Goal: Task Accomplishment & Management: Complete application form

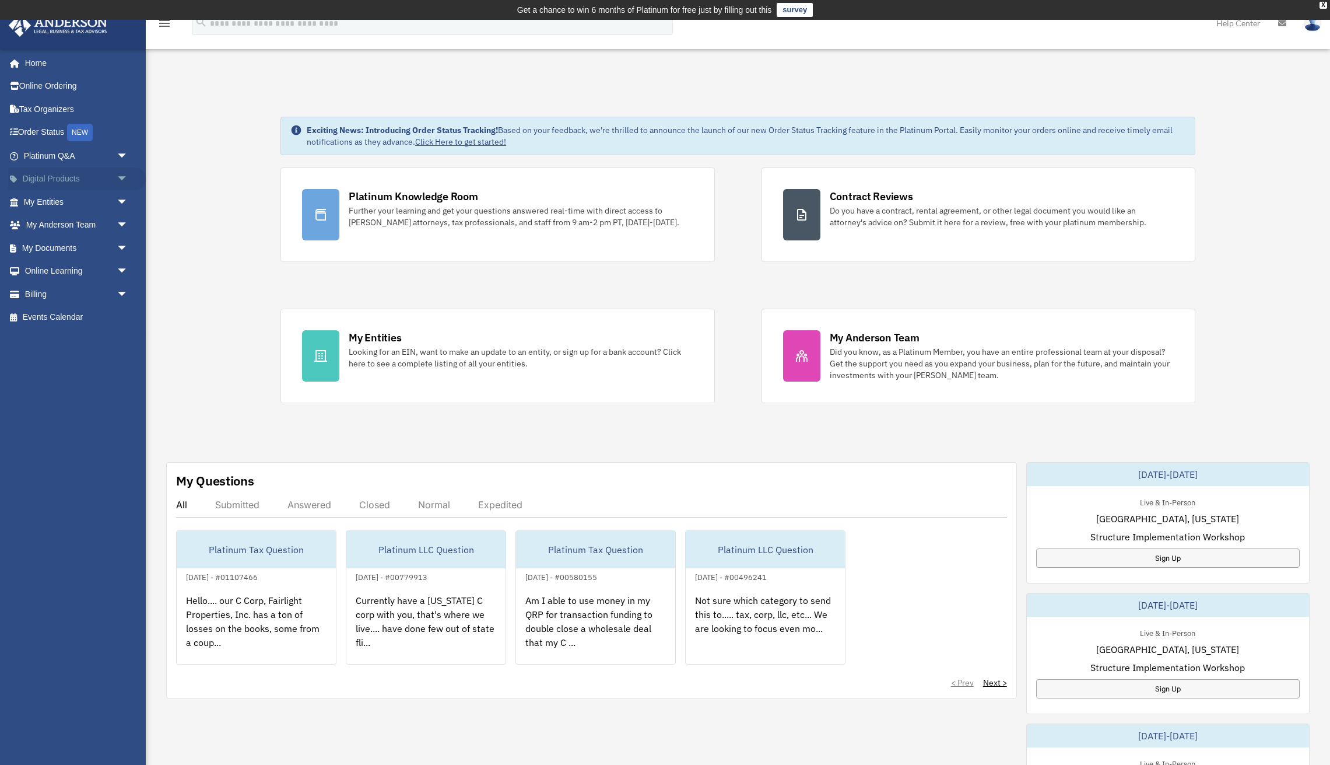
click at [51, 178] on link "Digital Products arrow_drop_down" at bounding box center [77, 178] width 138 height 23
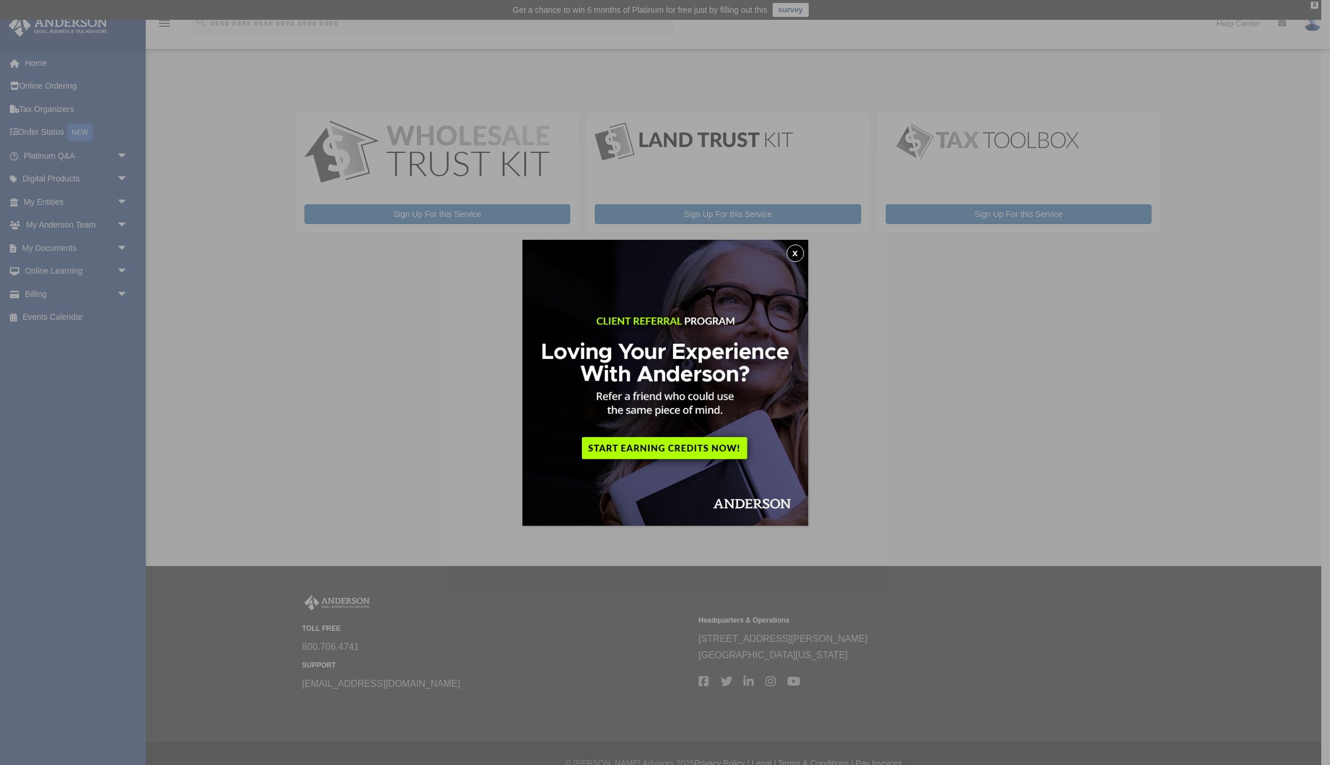
click at [798, 252] on button "x" at bounding box center [795, 252] width 17 height 17
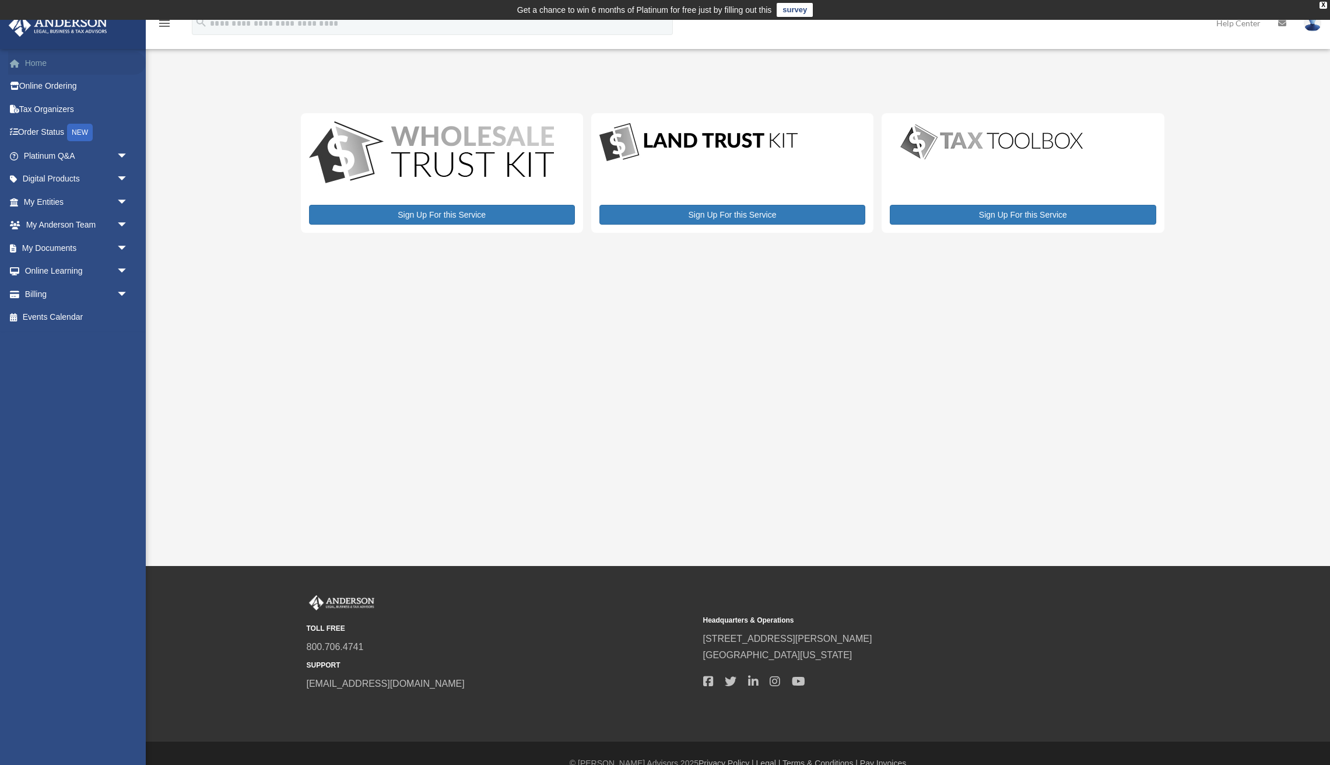
click at [38, 67] on link "Home" at bounding box center [77, 62] width 138 height 23
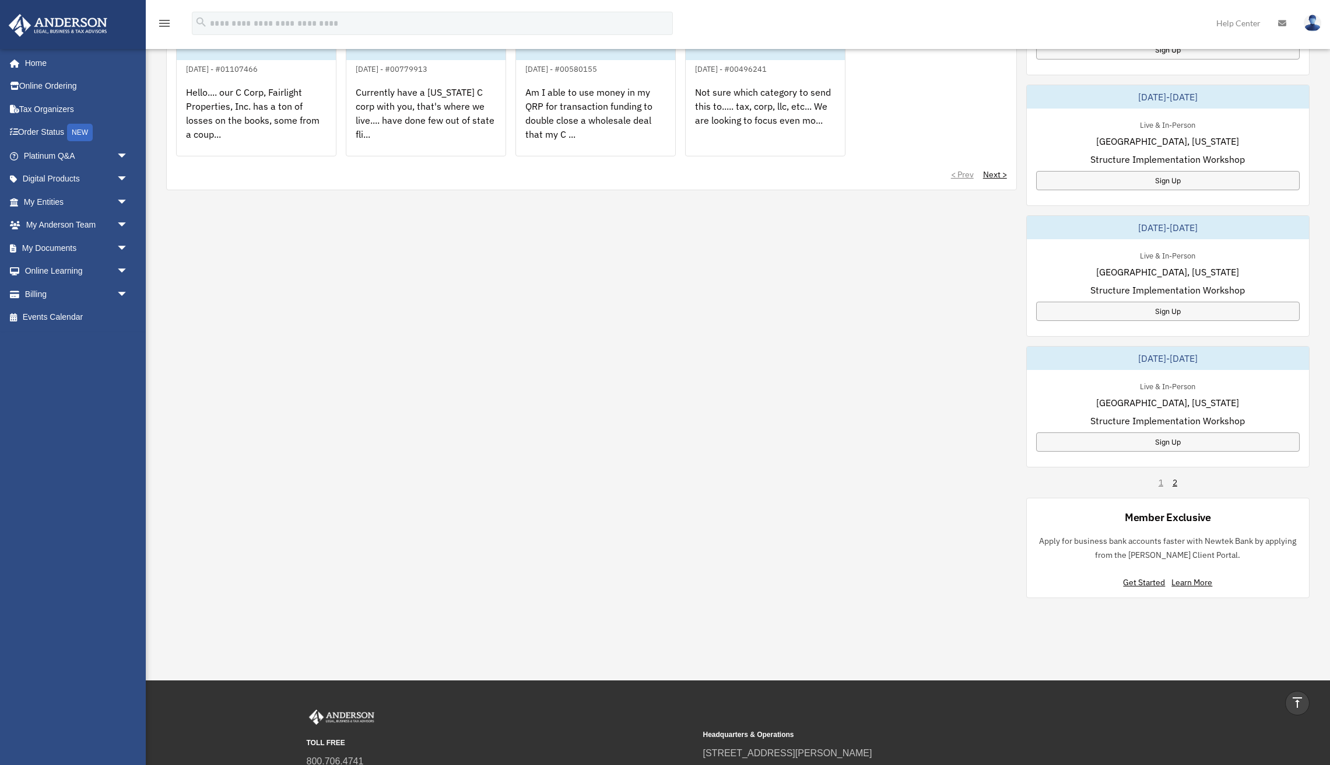
scroll to position [502, 0]
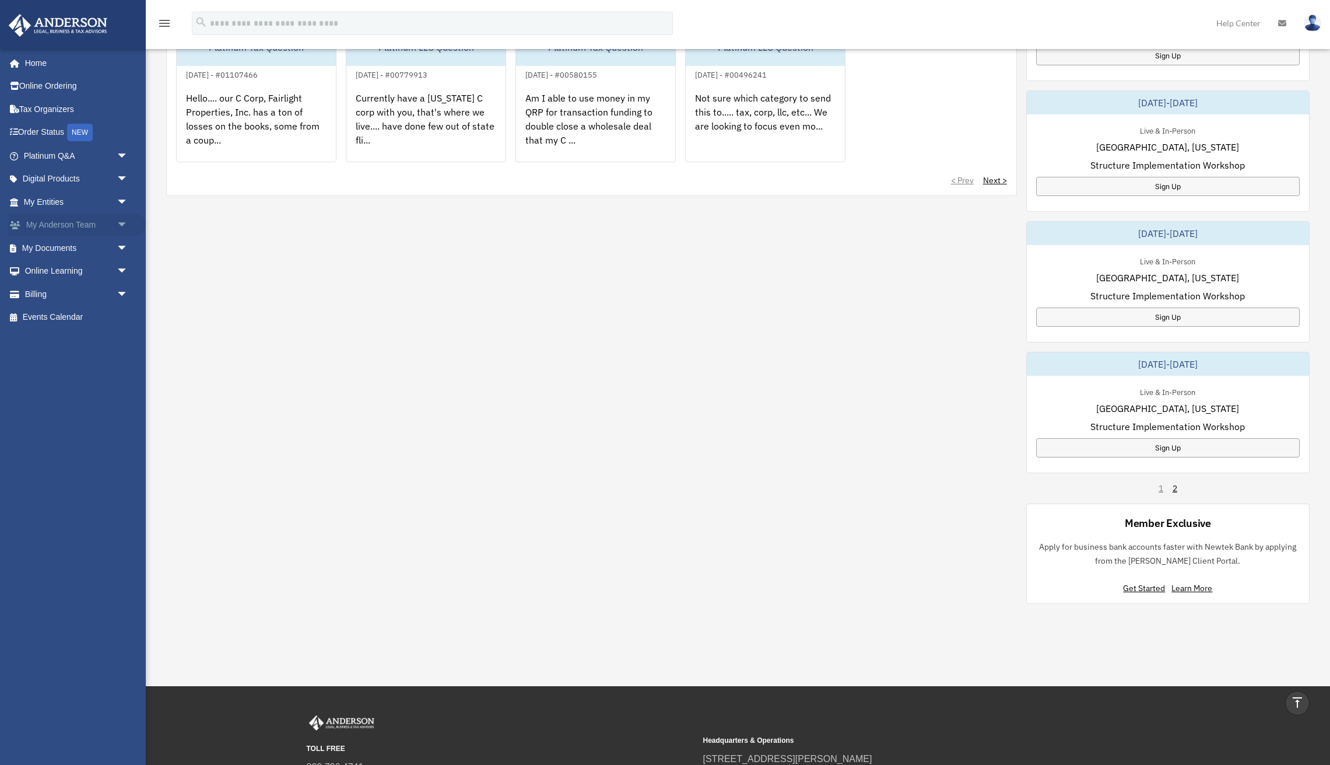
click at [124, 221] on span "arrow_drop_down" at bounding box center [128, 225] width 23 height 24
click at [89, 268] on link "Anderson System" at bounding box center [80, 271] width 129 height 23
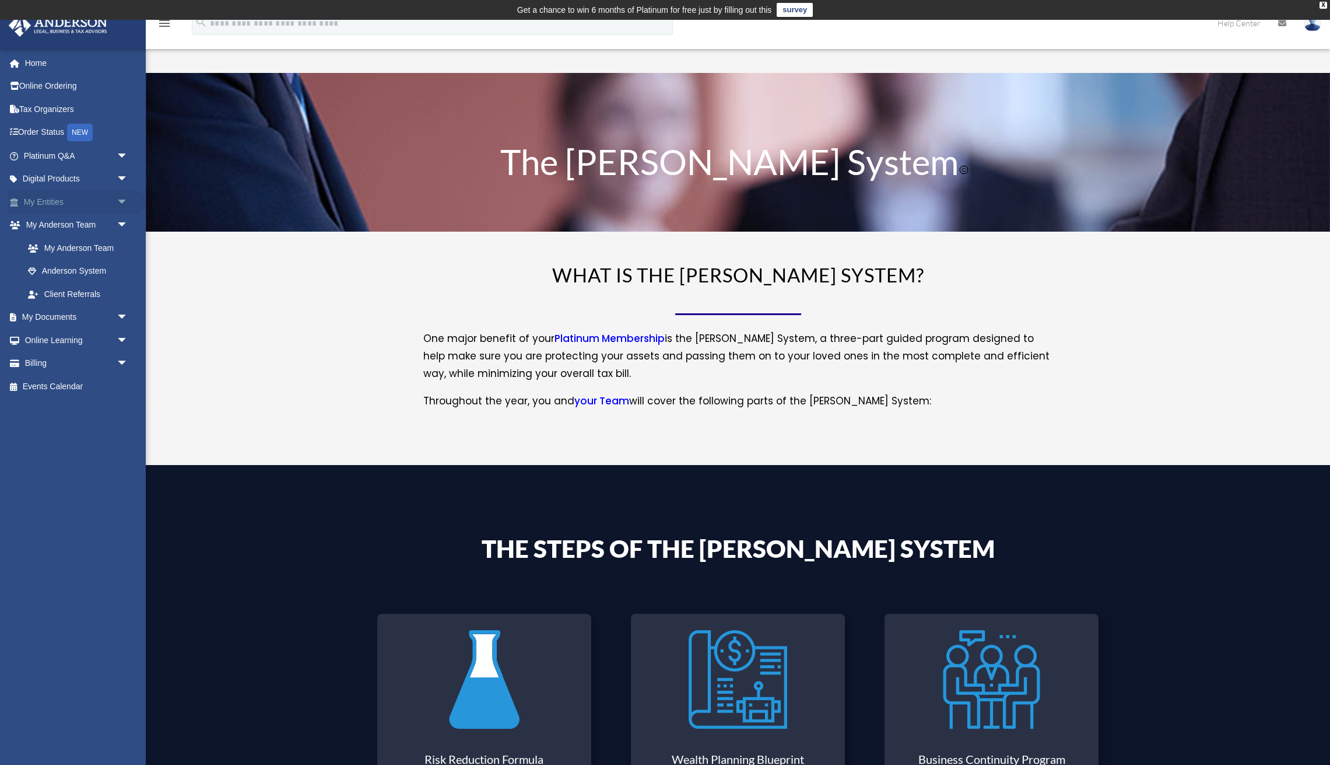
click at [45, 201] on link "My Entities arrow_drop_down" at bounding box center [77, 201] width 138 height 23
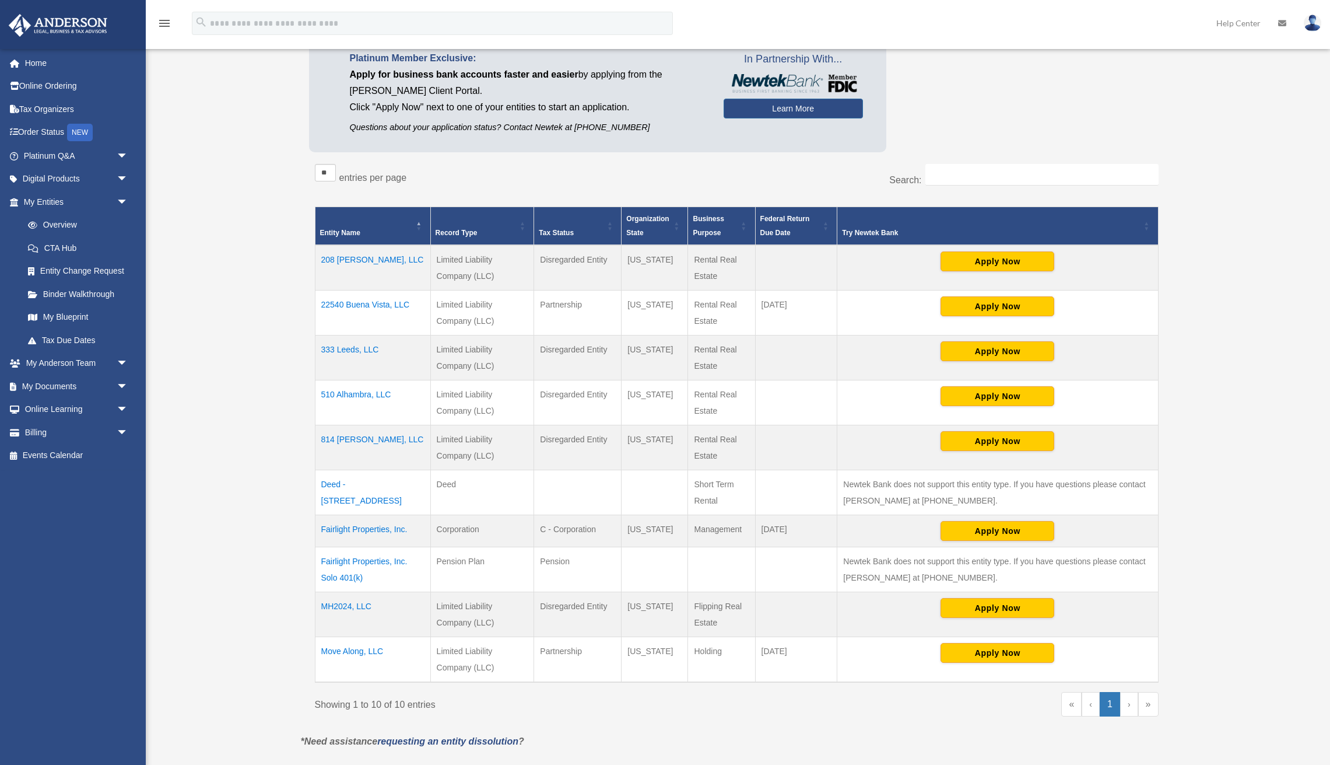
scroll to position [128, 0]
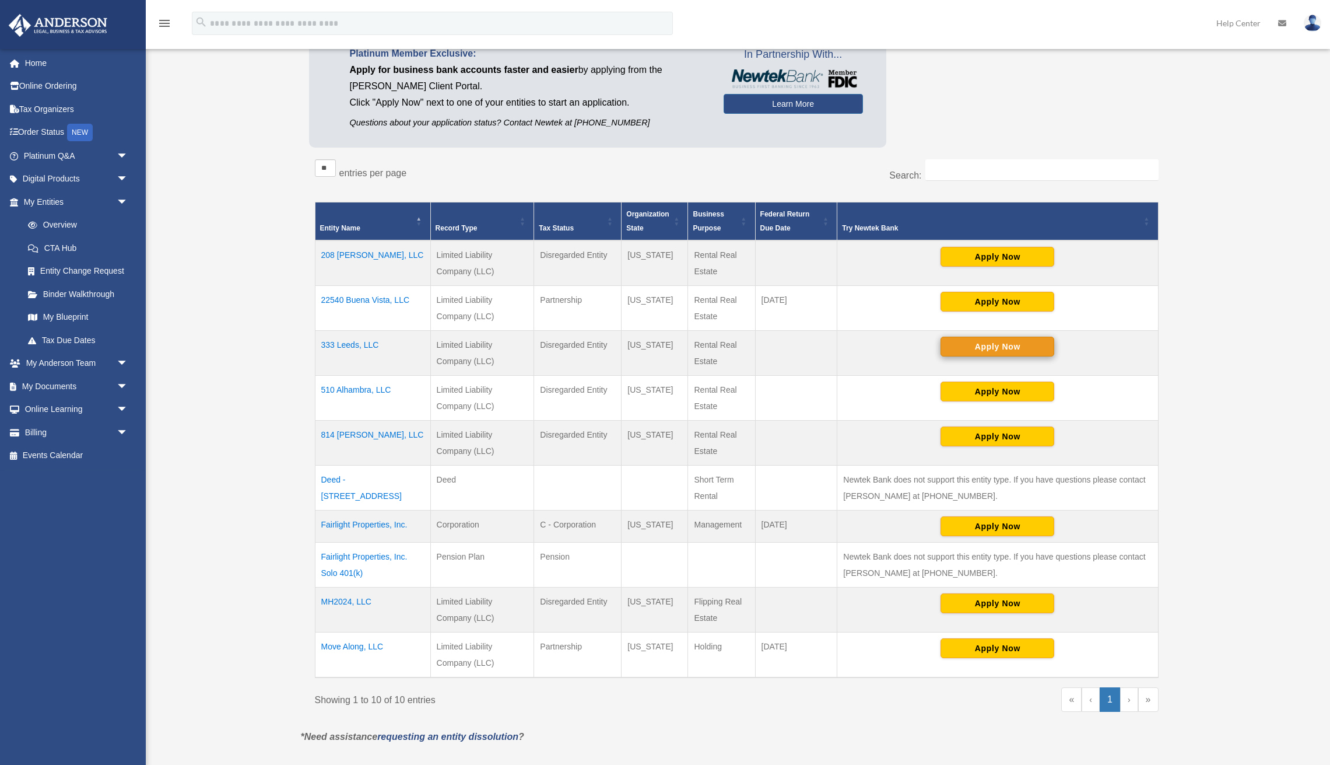
click at [982, 346] on button "Apply Now" at bounding box center [998, 347] width 114 height 20
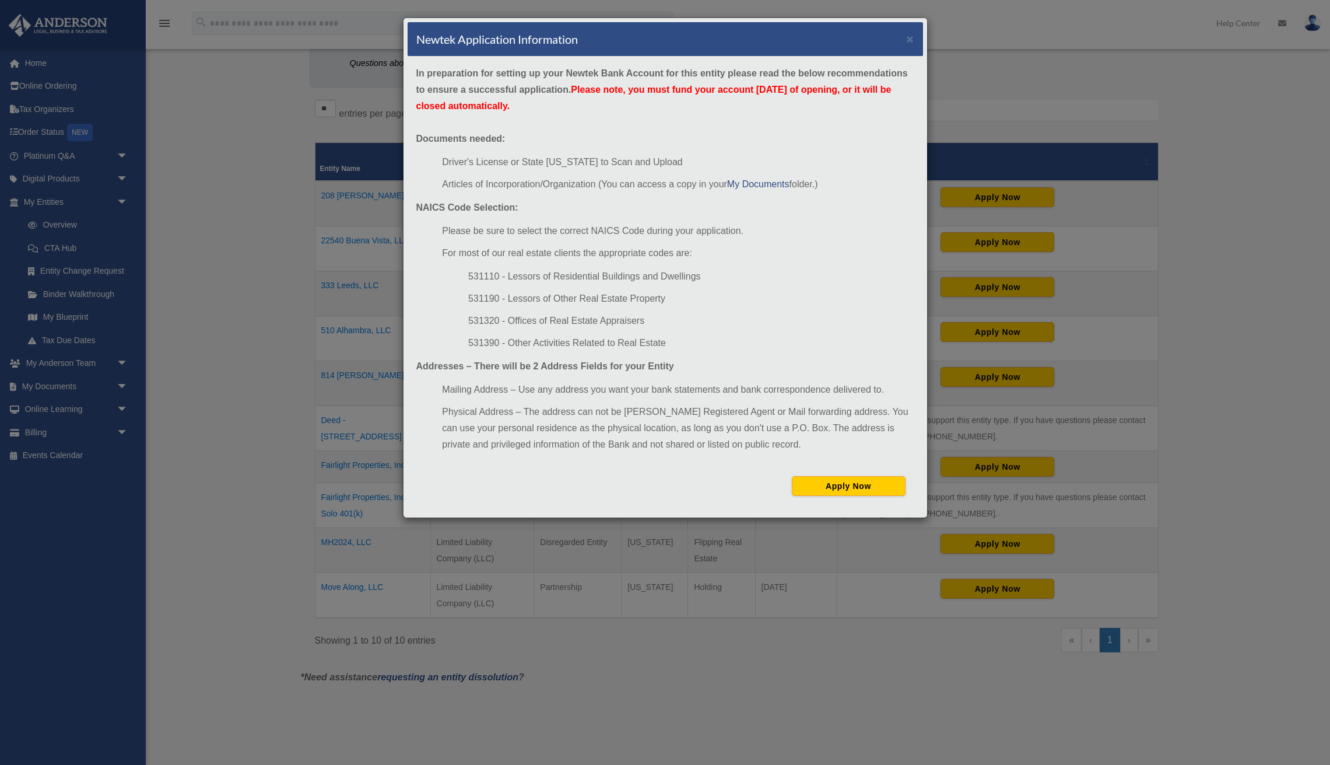
scroll to position [191, 0]
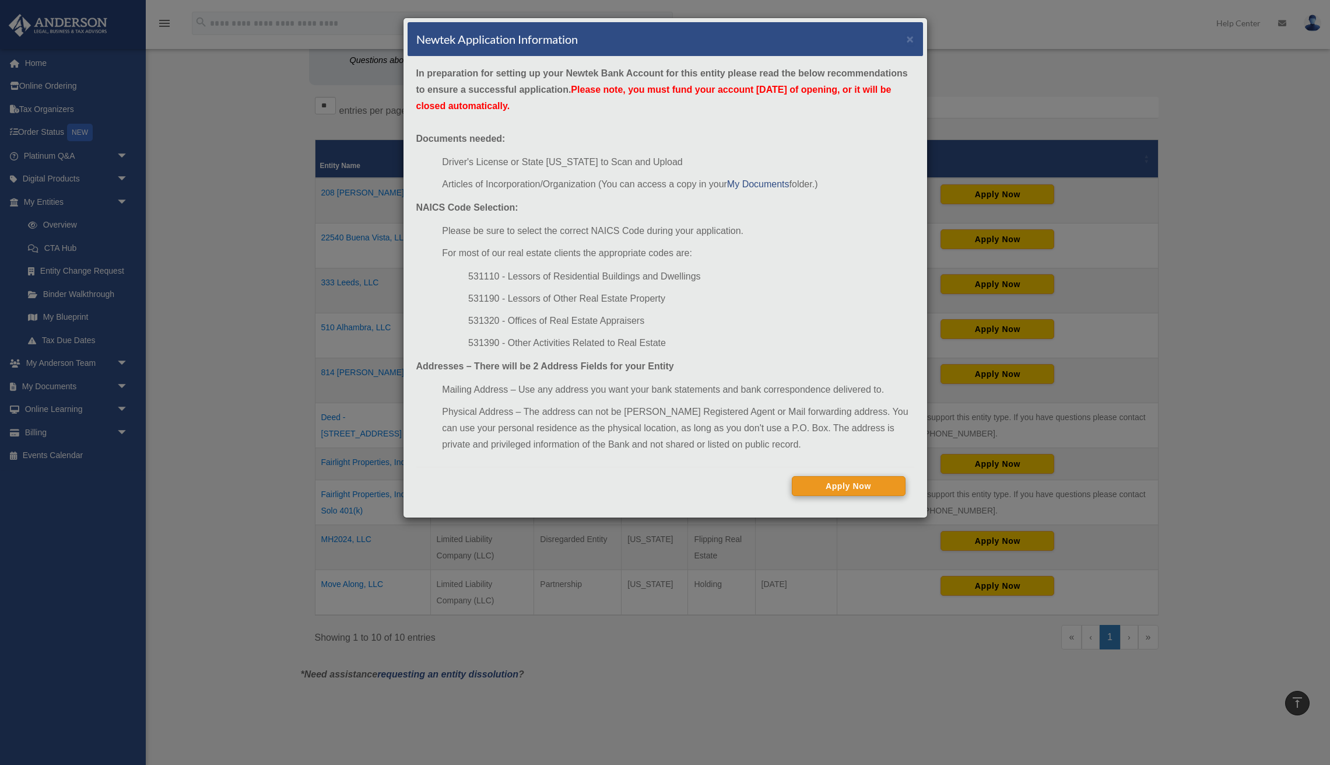
click at [824, 488] on button "Apply Now" at bounding box center [849, 486] width 114 height 20
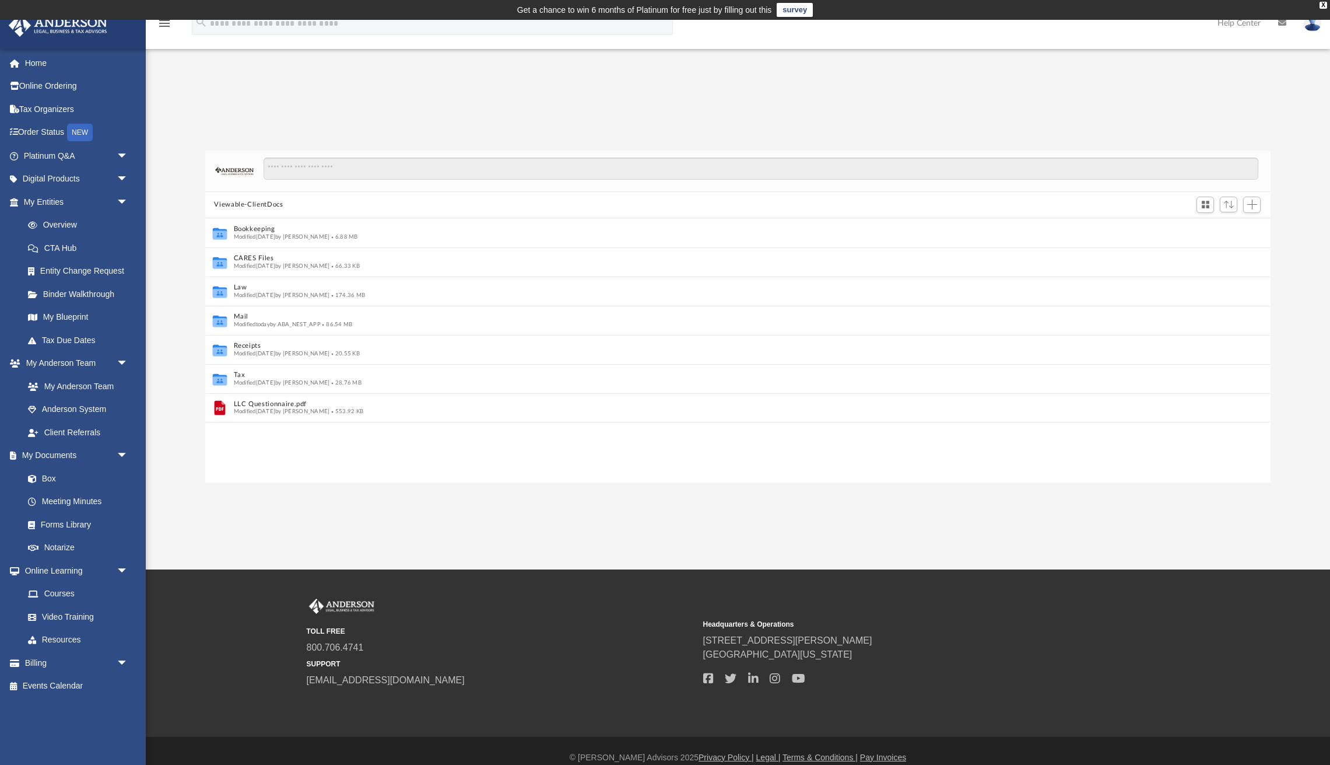
scroll to position [265, 1066]
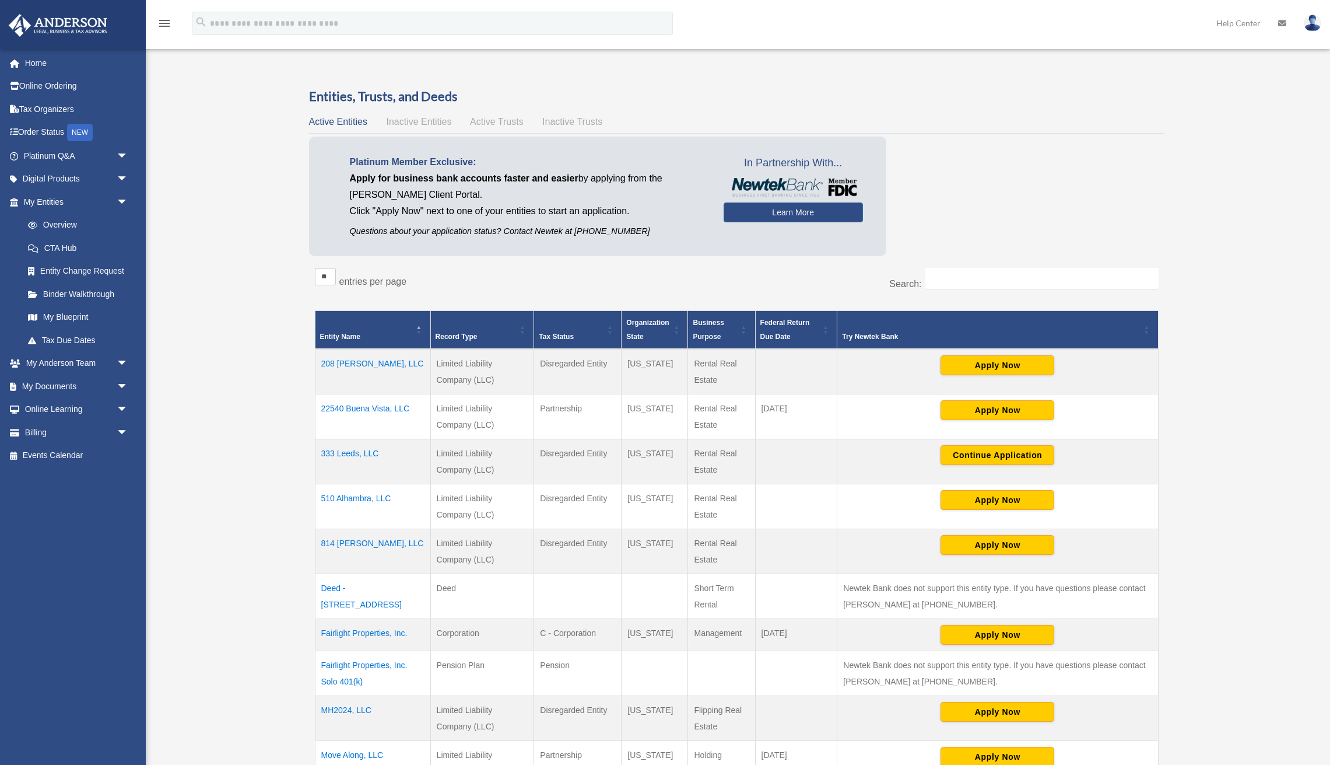
scroll to position [191, 0]
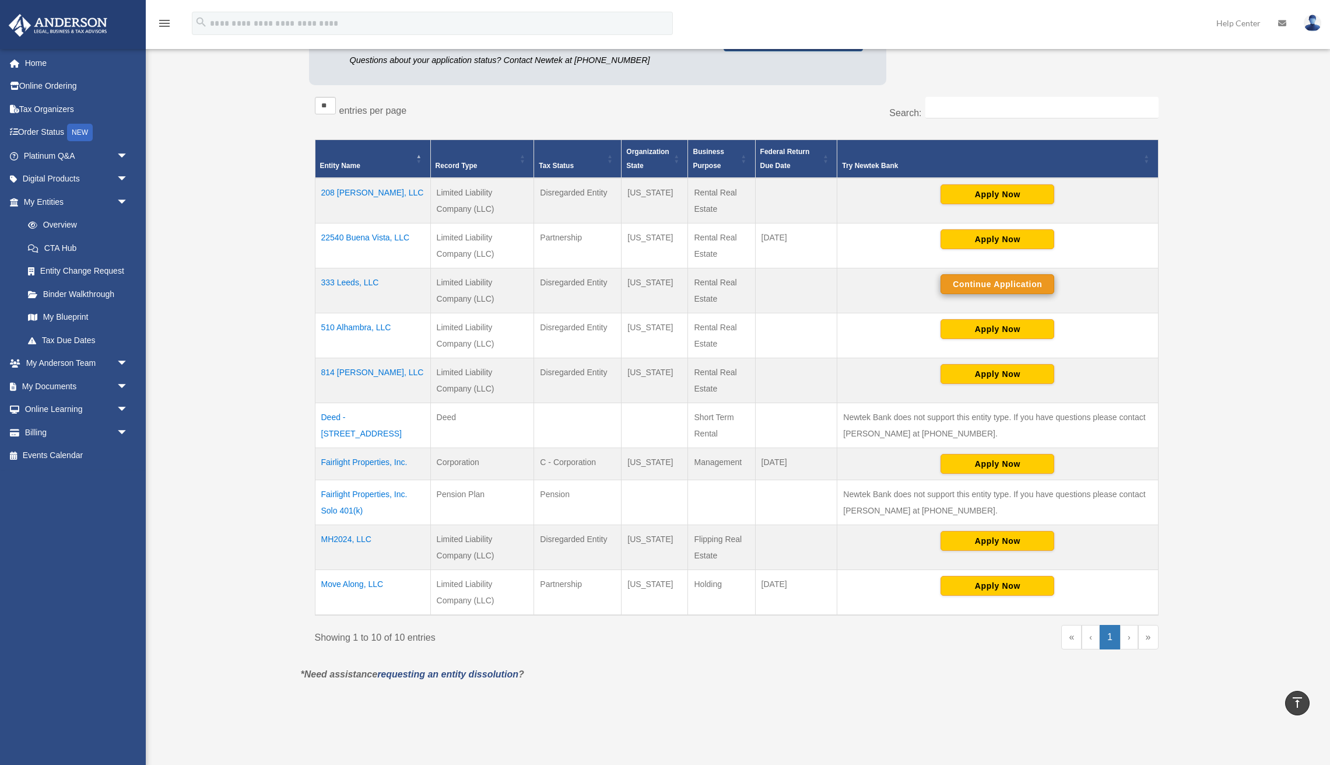
click at [1018, 278] on button "Continue Application" at bounding box center [998, 284] width 114 height 20
click at [1024, 286] on button "Continue Application" at bounding box center [998, 284] width 114 height 20
click at [50, 155] on link "Platinum Q&A arrow_drop_down" at bounding box center [77, 155] width 138 height 23
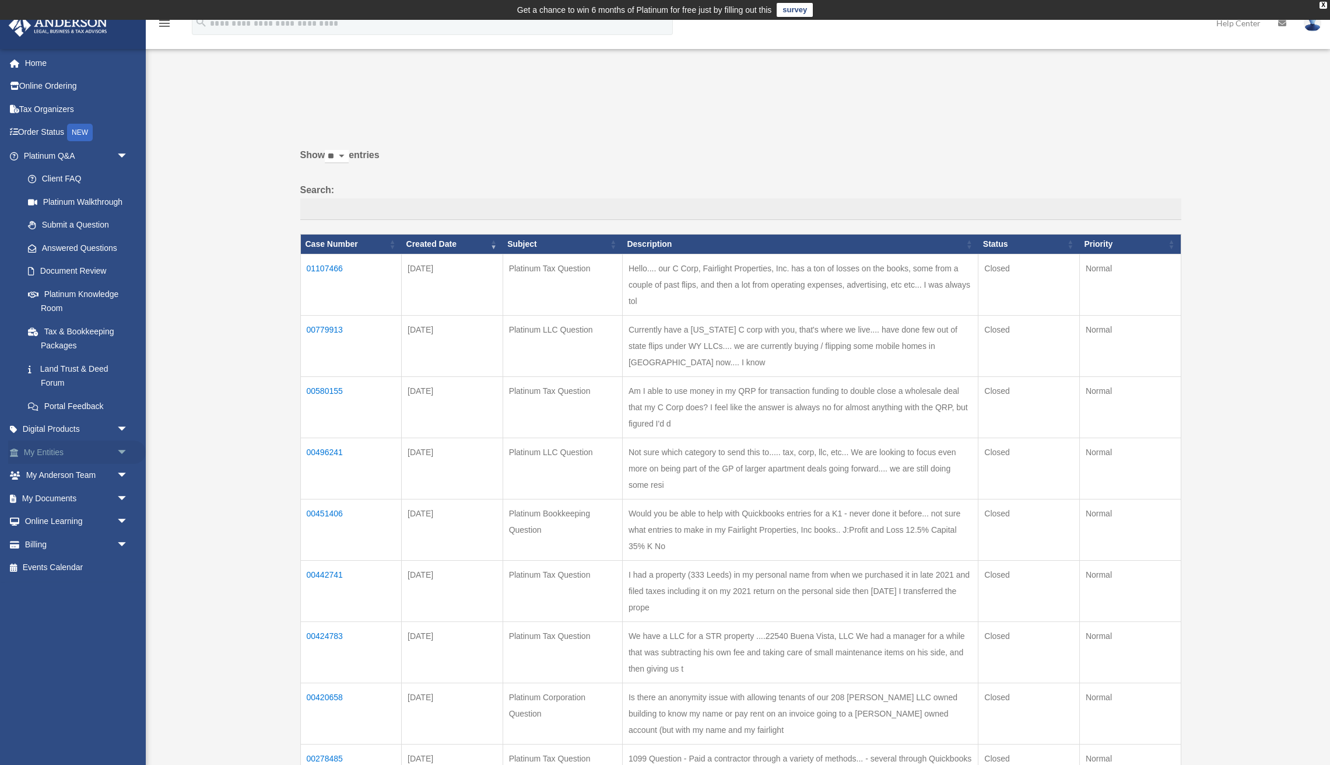
click at [45, 449] on link "My Entities arrow_drop_down" at bounding box center [77, 451] width 138 height 23
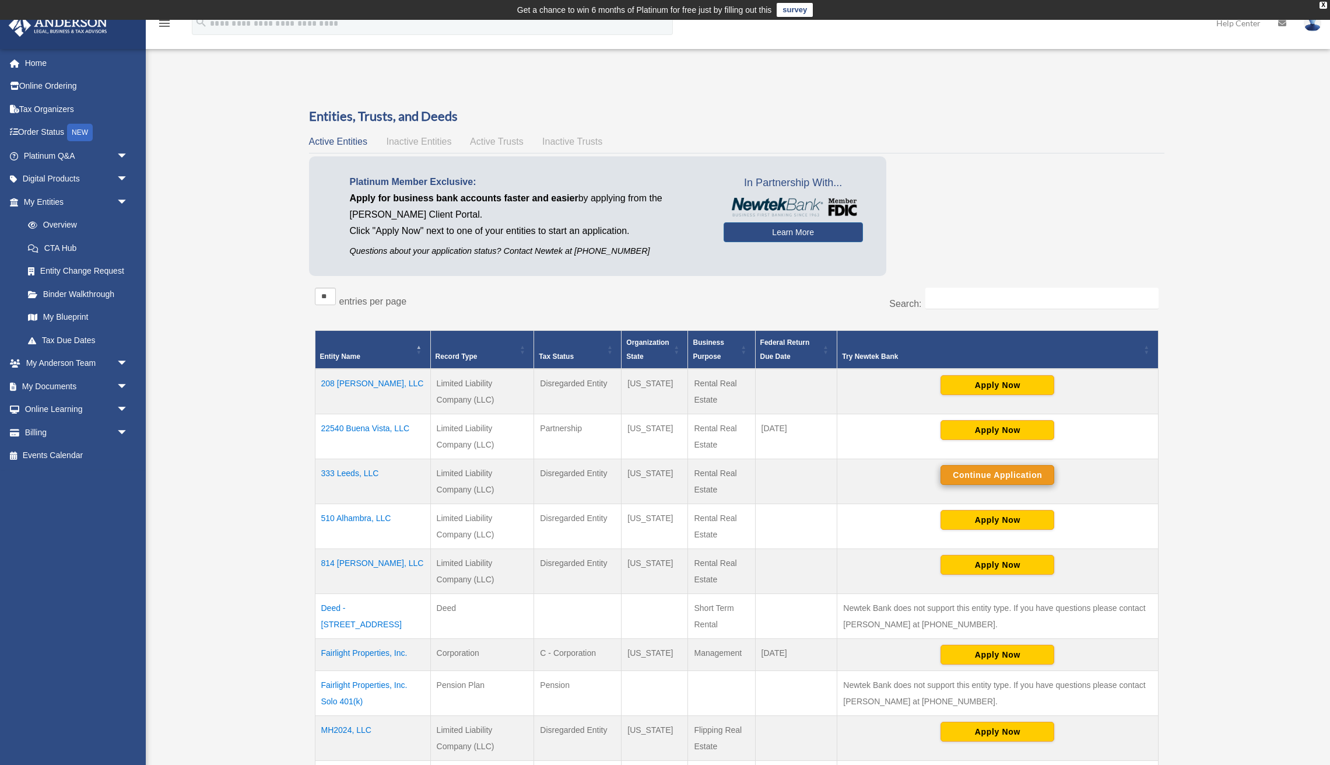
click at [988, 472] on button "Continue Application" at bounding box center [998, 475] width 114 height 20
click at [426, 143] on span "Inactive Entities" at bounding box center [418, 141] width 65 height 10
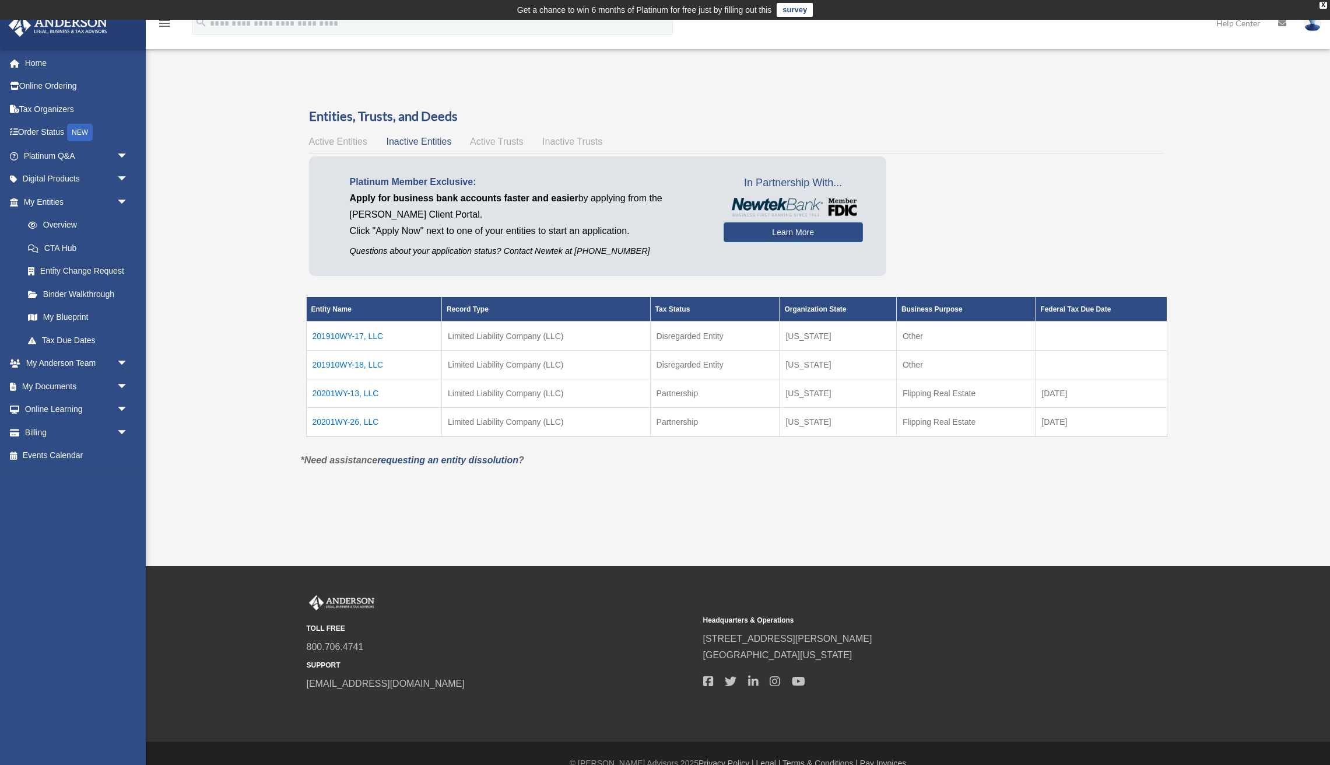
click at [302, 208] on div "Entities, Trusts, and Deeds Active Entities Inactive Entities Active Trusts Ina…" at bounding box center [737, 279] width 872 height 345
click at [708, 113] on h3 "Entities, Trusts, and Deeds" at bounding box center [737, 116] width 856 height 18
click at [338, 142] on span "Active Entities" at bounding box center [338, 141] width 58 height 10
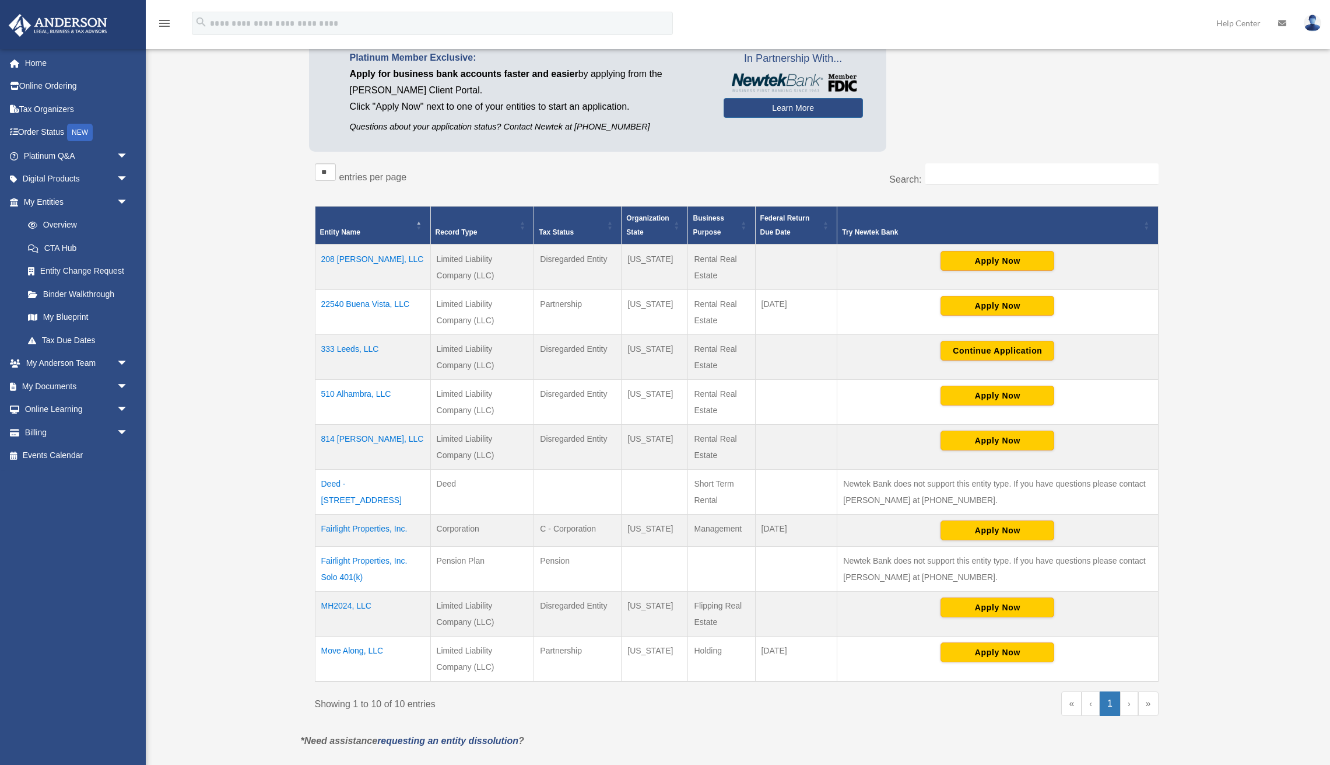
scroll to position [125, 0]
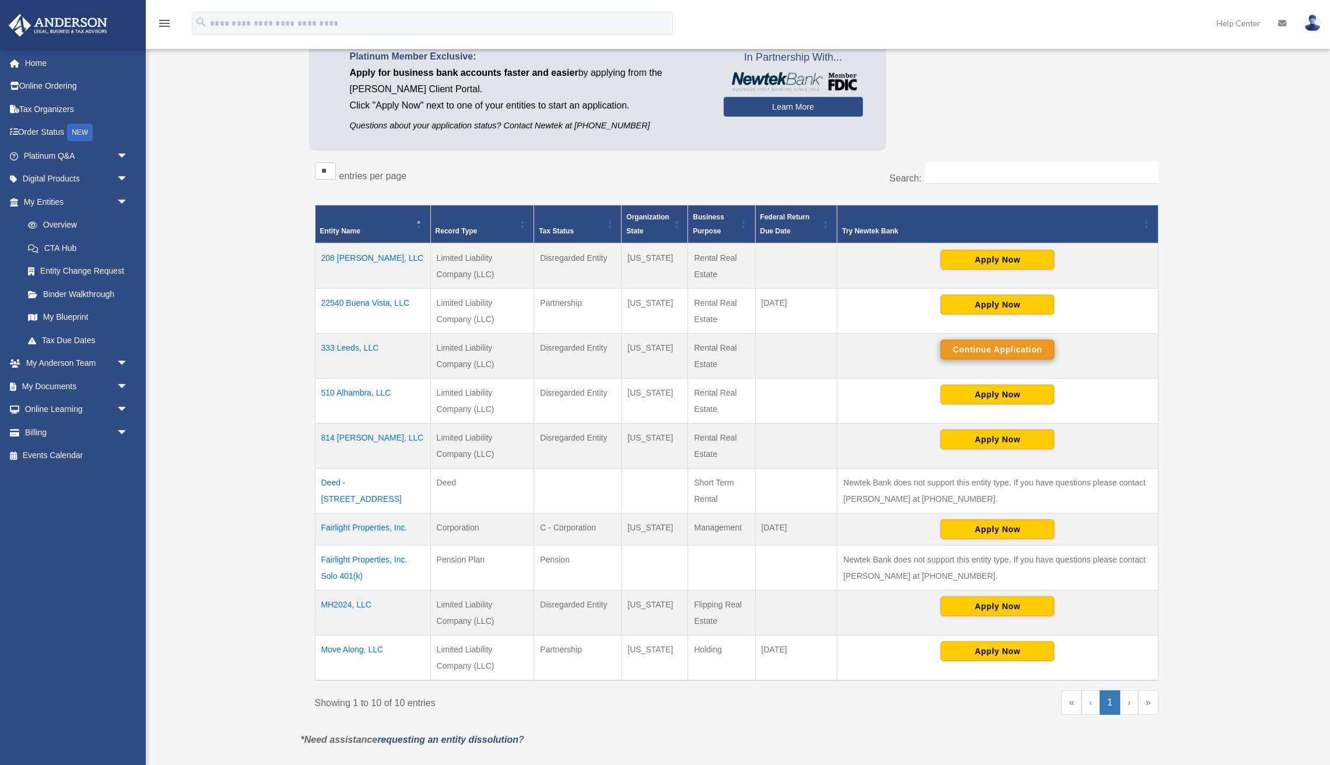
click at [994, 349] on button "Continue Application" at bounding box center [998, 349] width 114 height 20
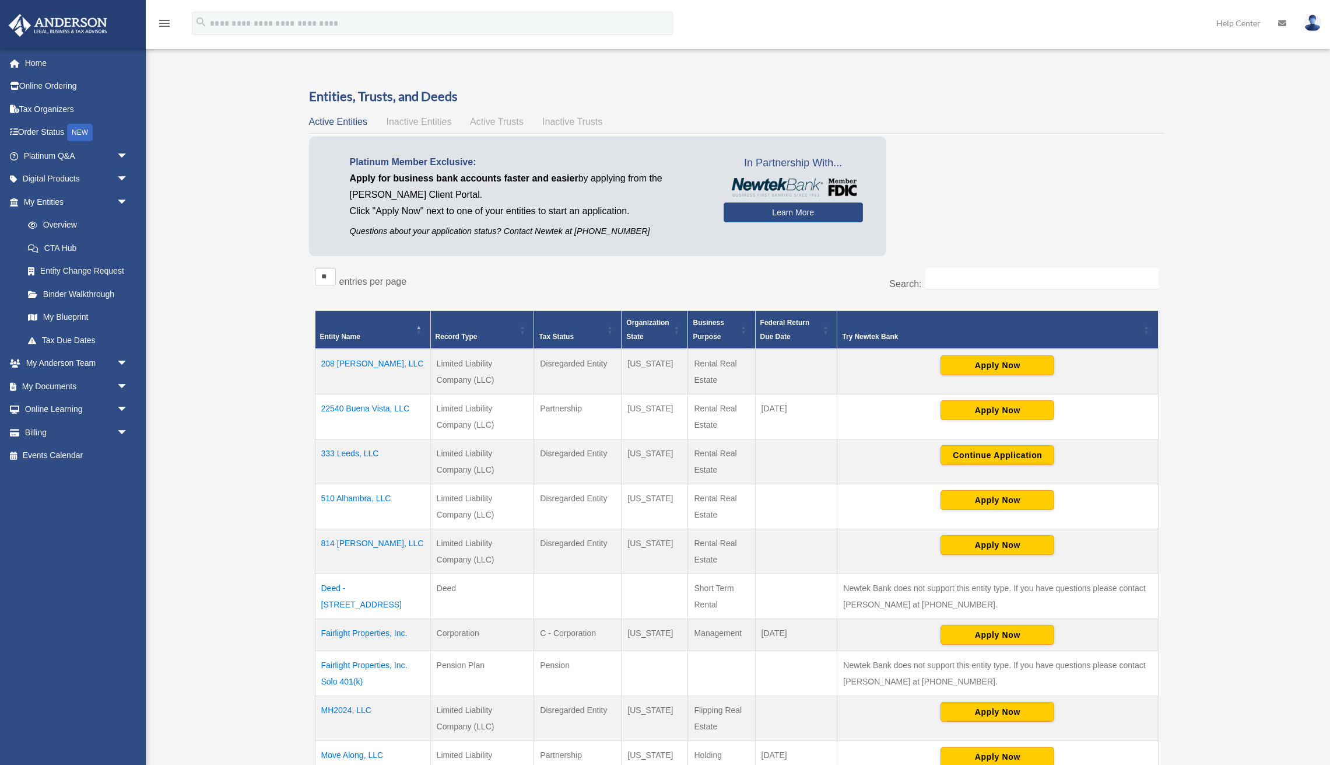
scroll to position [125, 0]
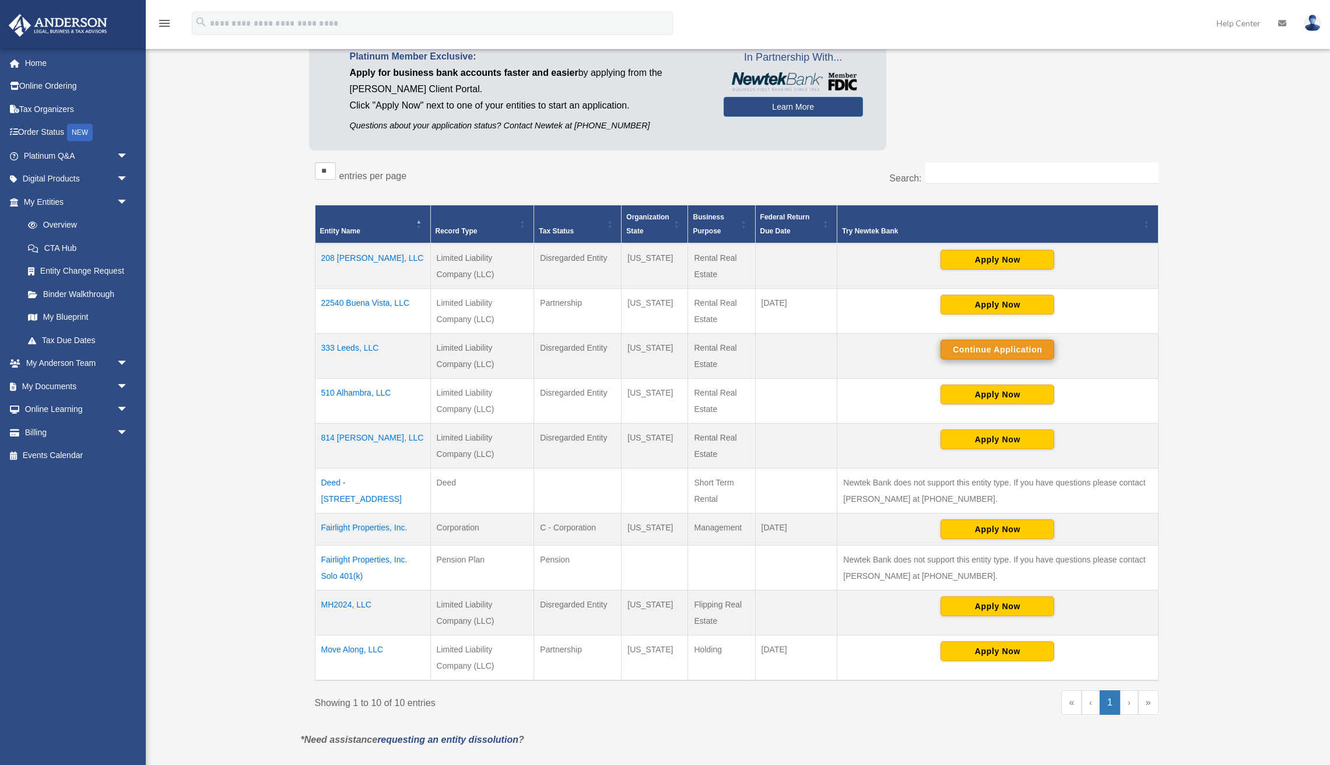
click at [1006, 349] on button "Continue Application" at bounding box center [998, 349] width 114 height 20
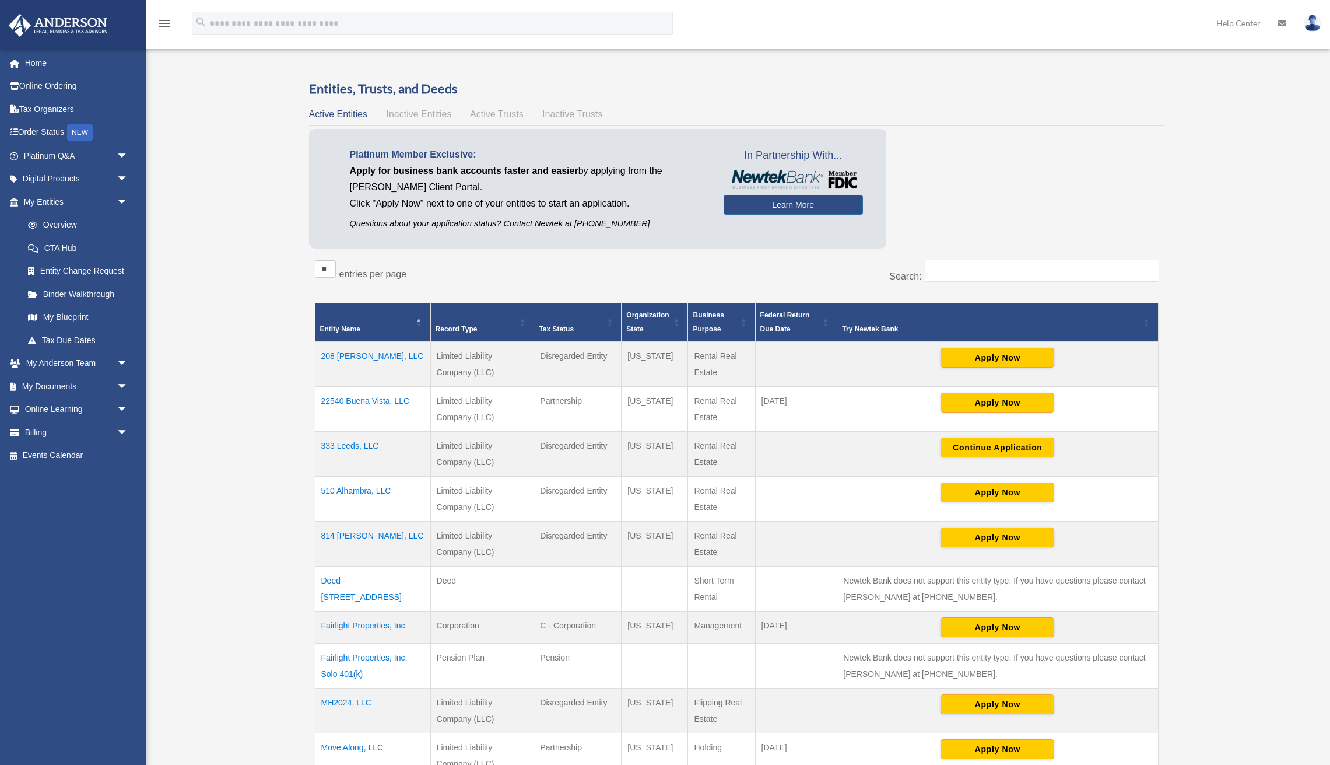
scroll to position [26, 0]
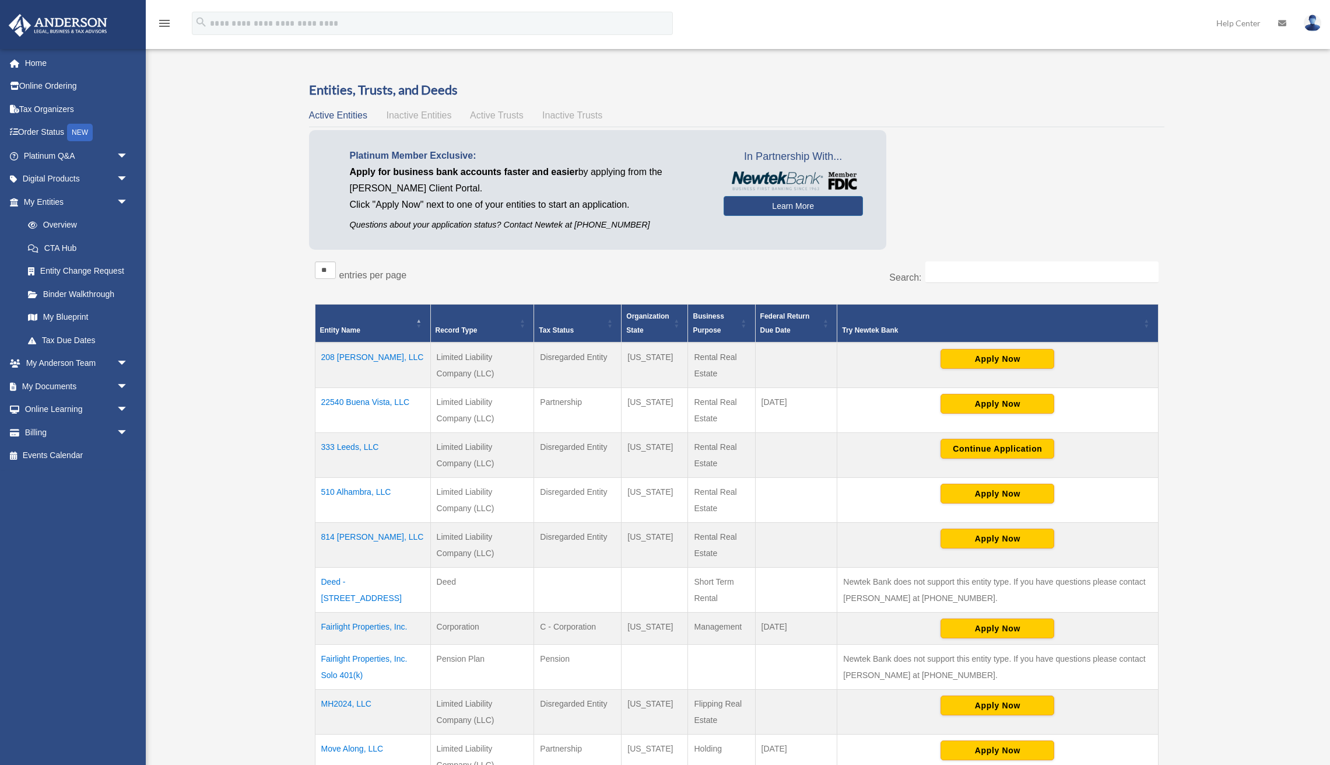
click at [425, 113] on span "Inactive Entities" at bounding box center [418, 115] width 65 height 10
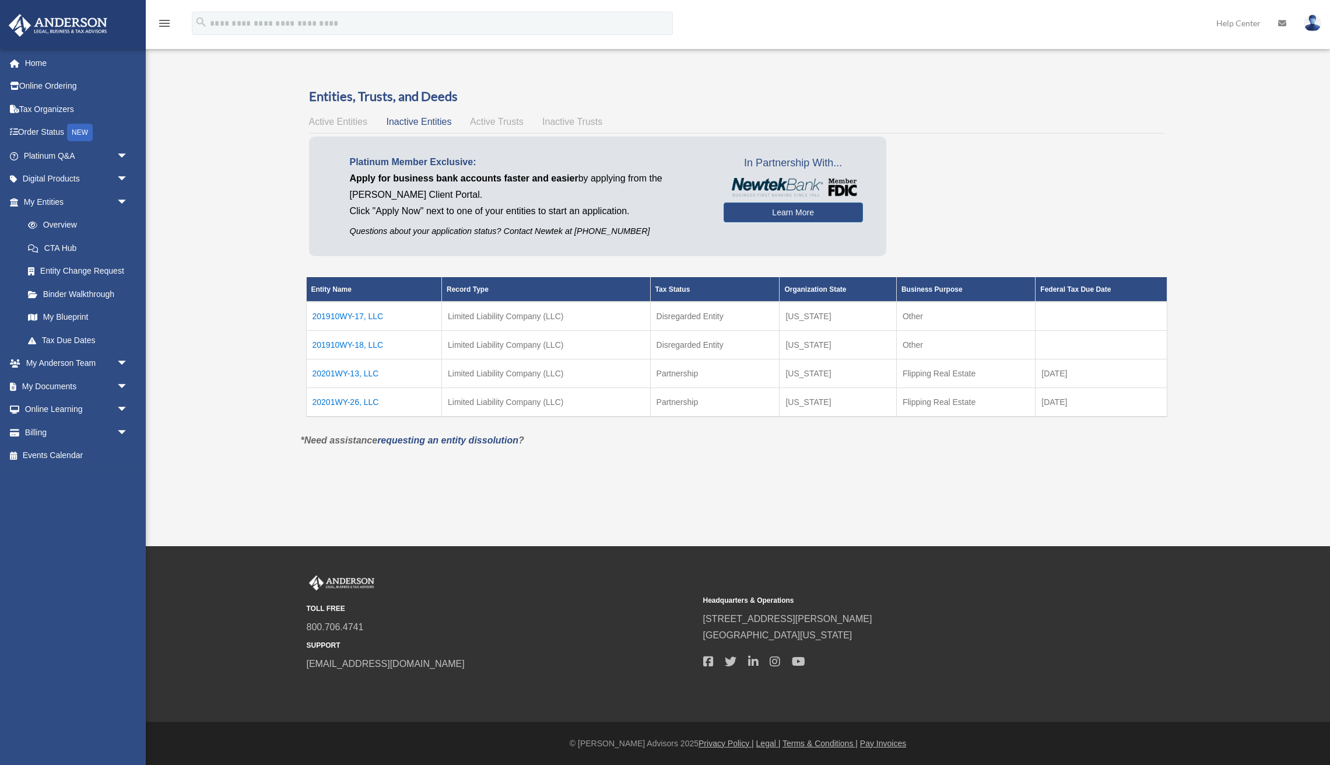
click at [337, 124] on span "Active Entities" at bounding box center [338, 122] width 58 height 10
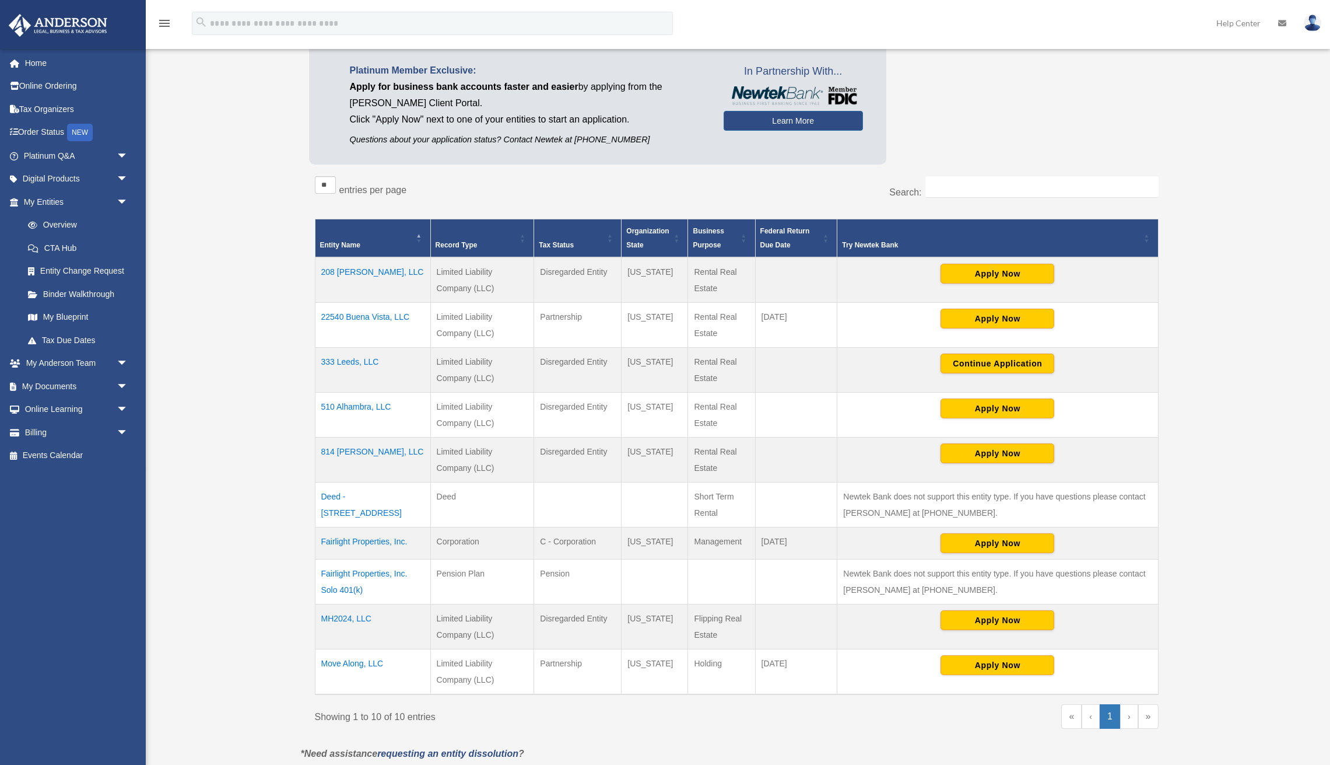
scroll to position [114, 0]
